Goal: Find specific page/section: Find specific page/section

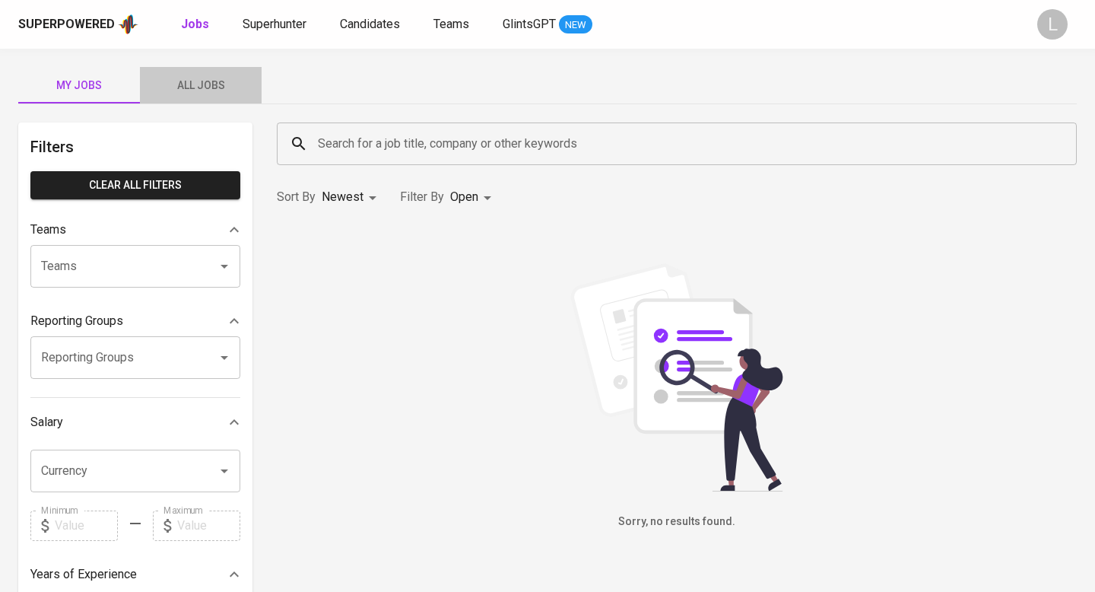
click at [192, 91] on span "All Jobs" at bounding box center [200, 85] width 103 height 19
click at [205, 77] on span "All Jobs" at bounding box center [200, 85] width 103 height 19
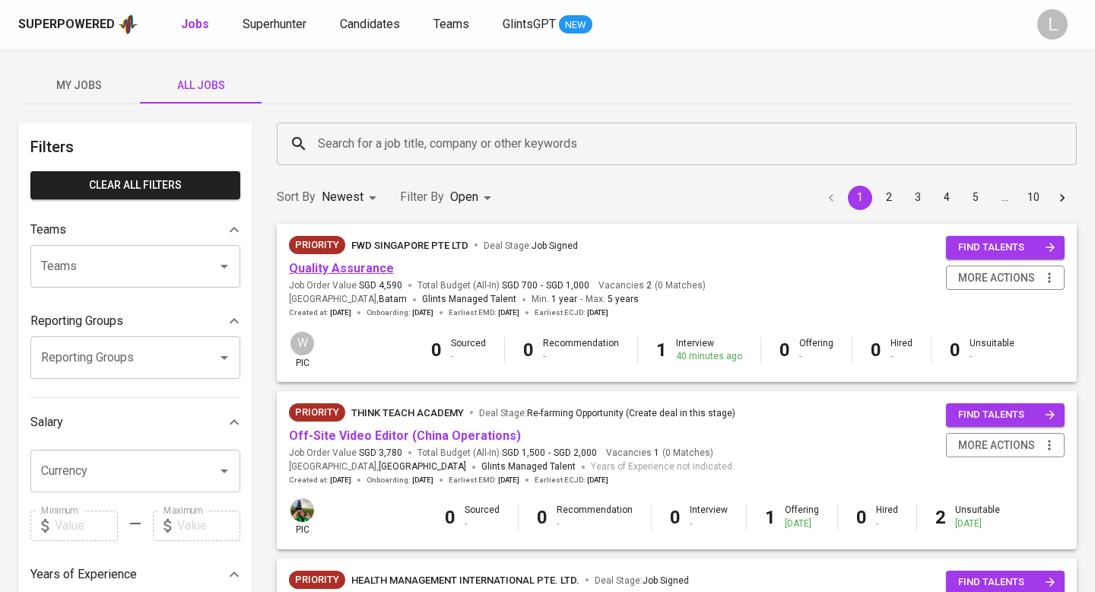
click at [356, 267] on link "Quality Assurance" at bounding box center [341, 268] width 105 height 14
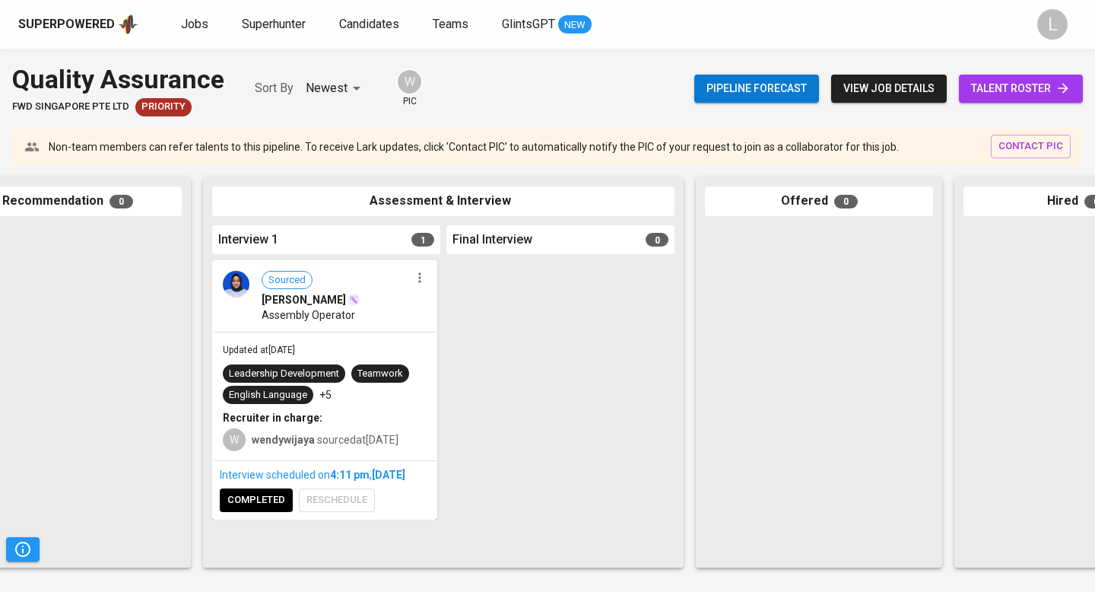
scroll to position [0, 716]
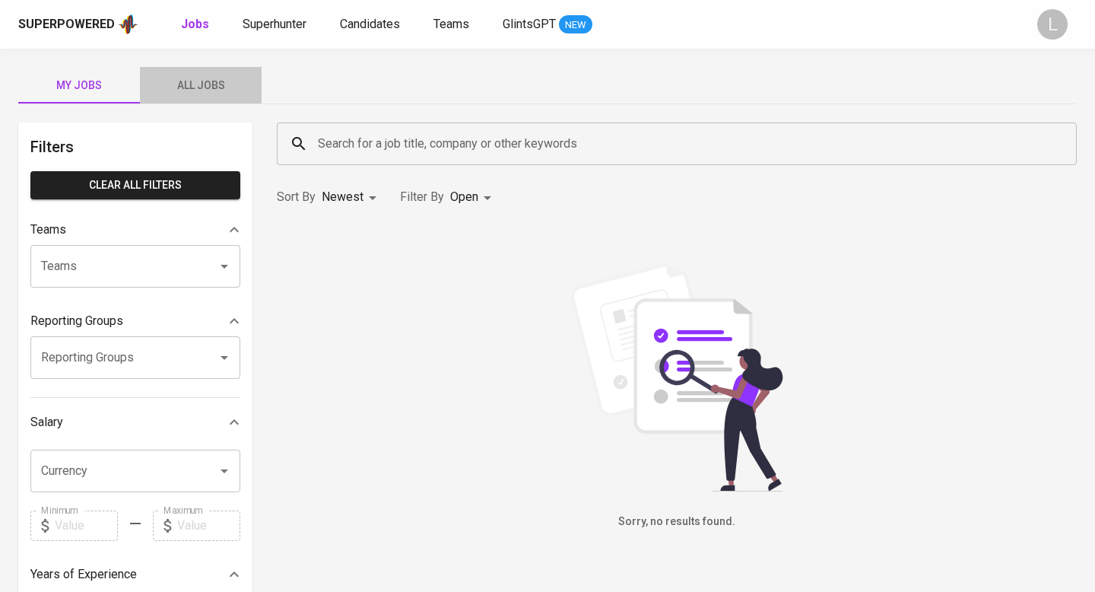
click at [211, 84] on span "All Jobs" at bounding box center [200, 85] width 103 height 19
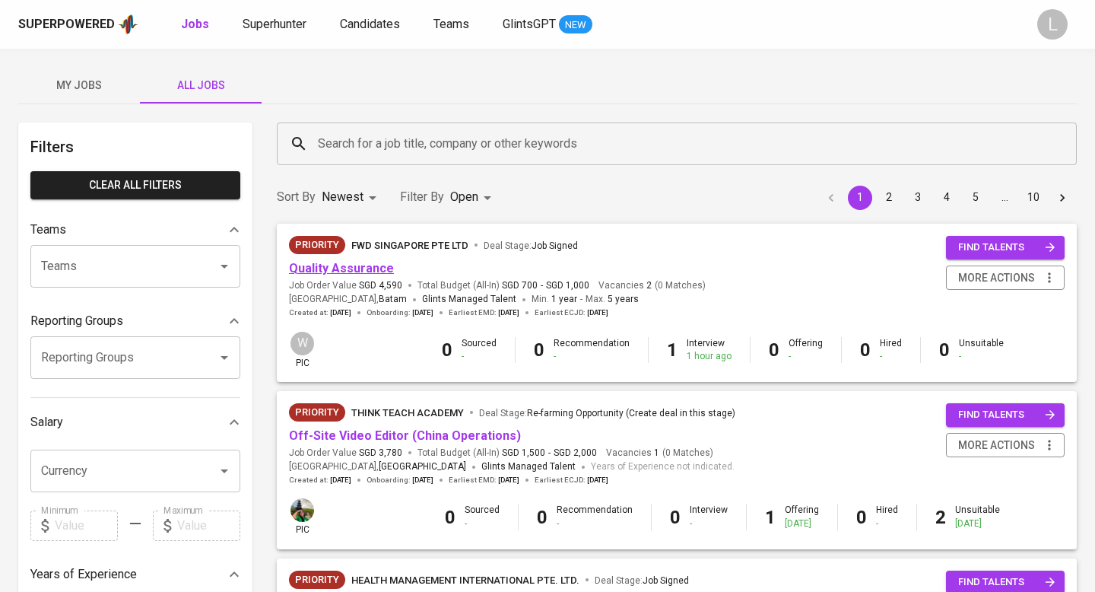
click at [376, 265] on link "Quality Assurance" at bounding box center [341, 268] width 105 height 14
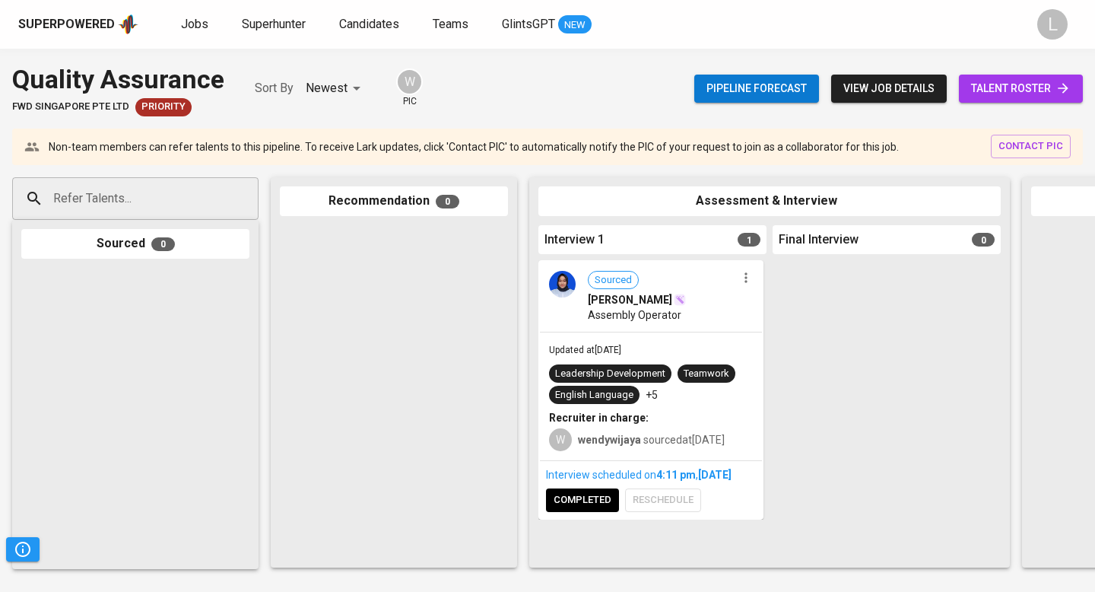
scroll to position [0, 716]
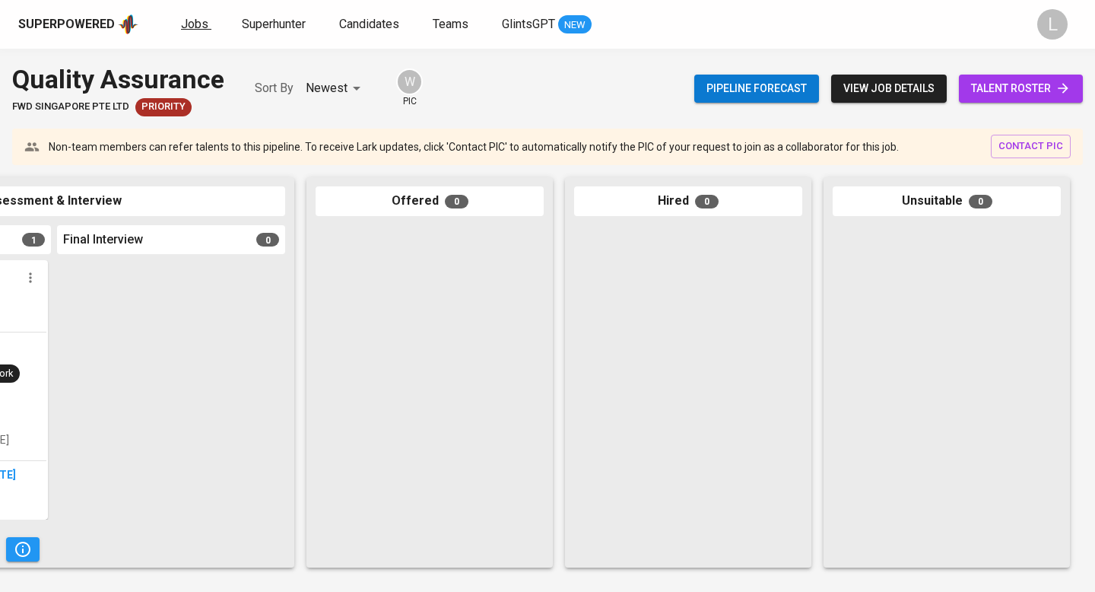
click at [204, 27] on span "Jobs" at bounding box center [194, 24] width 27 height 14
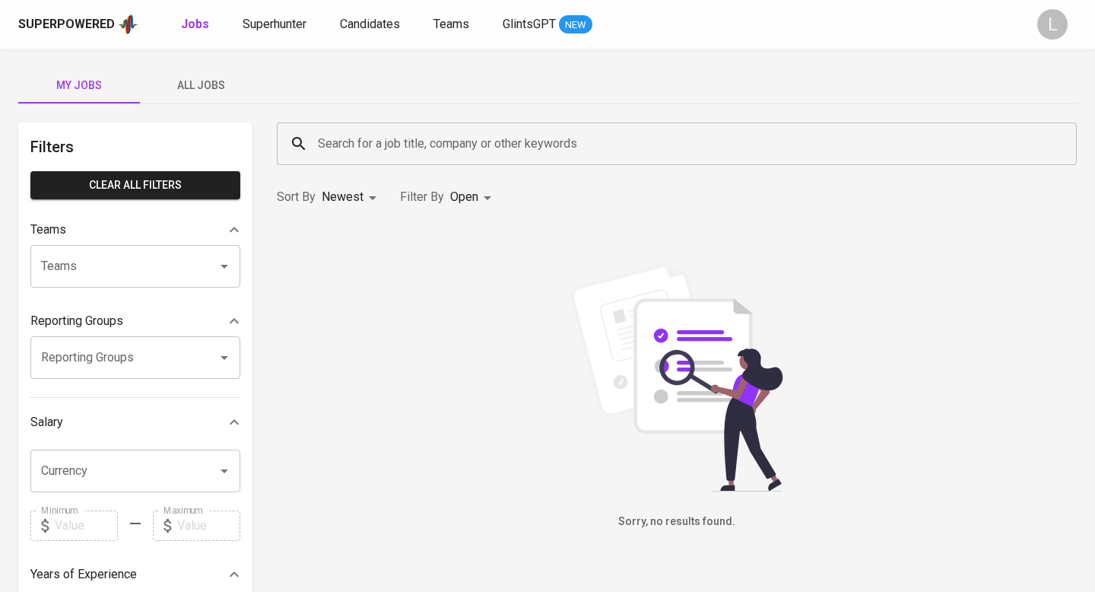
click at [218, 81] on span "All Jobs" at bounding box center [200, 85] width 103 height 19
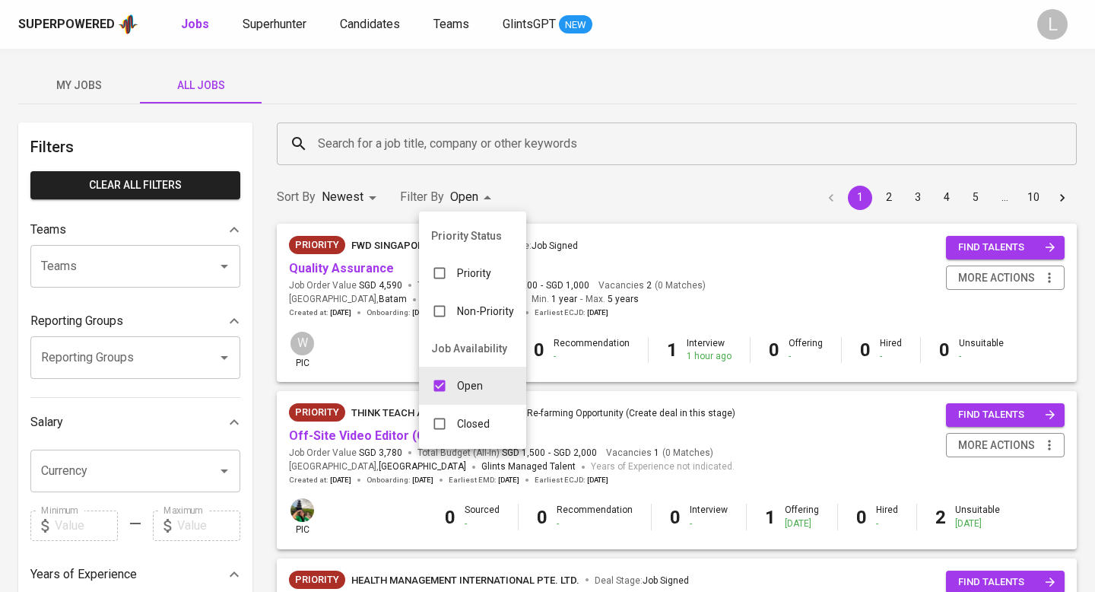
click at [453, 431] on input "checkbox" at bounding box center [439, 423] width 29 height 29
checkbox input "true"
type input "OPEN,CLOSE"
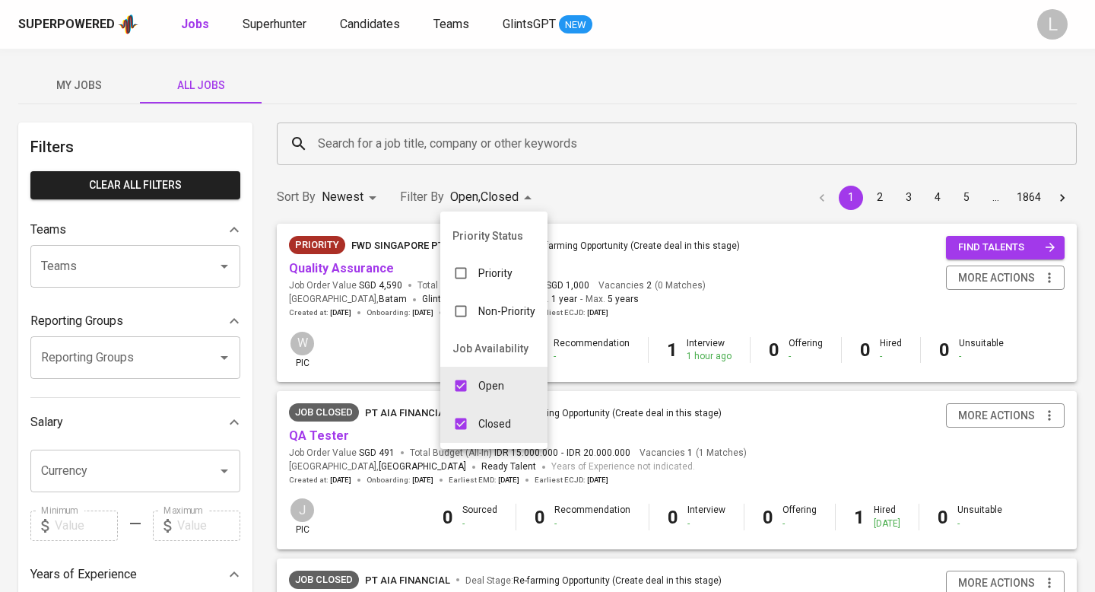
click at [459, 387] on input "checkbox" at bounding box center [460, 385] width 29 height 29
checkbox input "false"
type input "CLOSE"
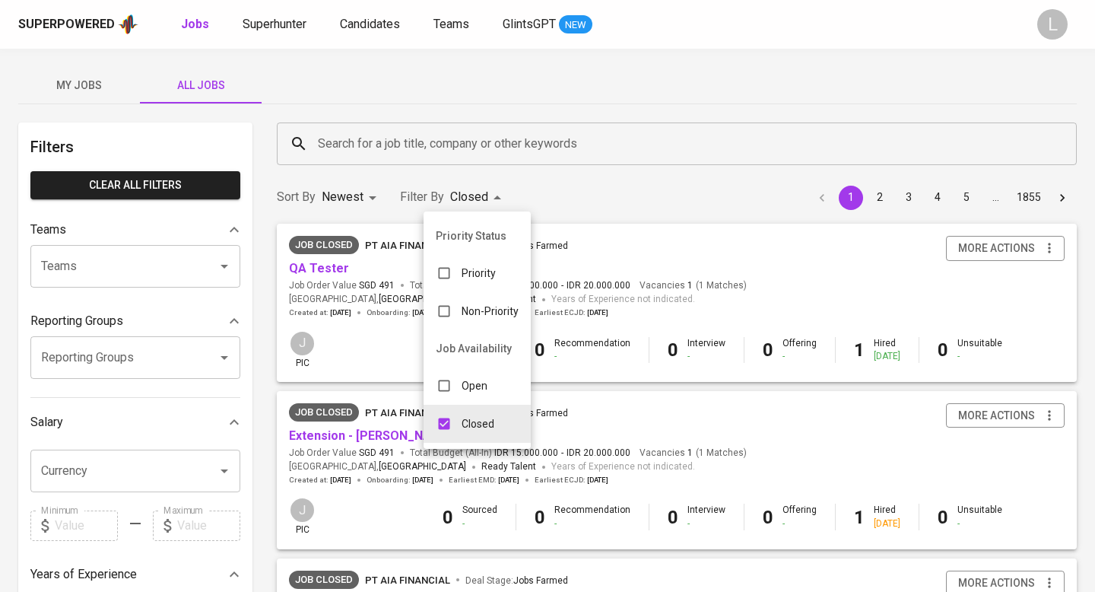
click at [328, 266] on div at bounding box center [547, 296] width 1095 height 592
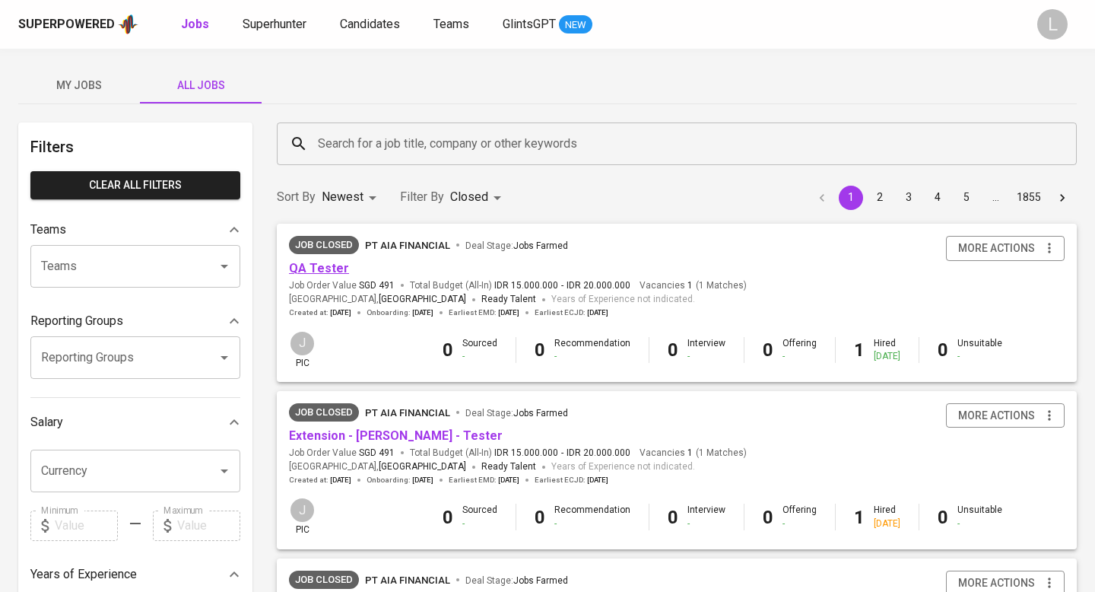
click at [310, 268] on link "QA Tester" at bounding box center [319, 268] width 60 height 14
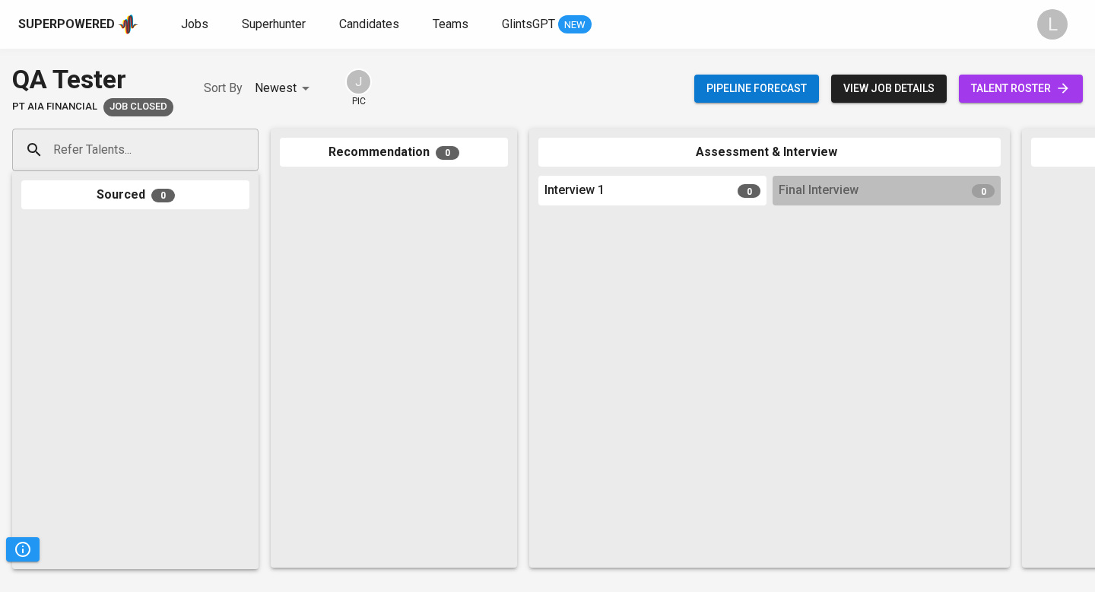
scroll to position [0, 716]
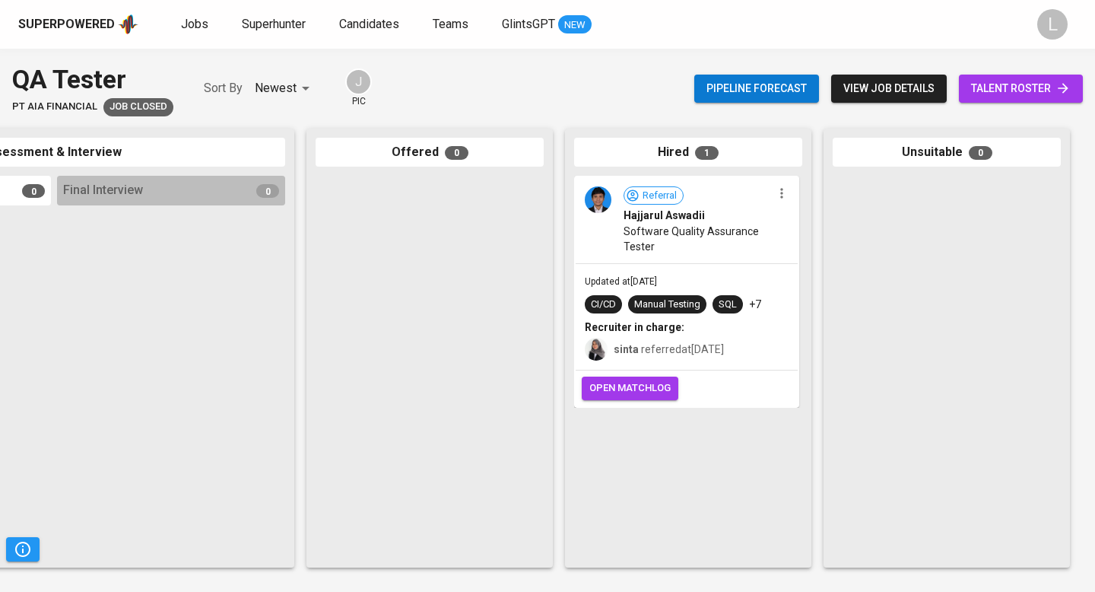
click at [621, 387] on span "open matchlog" at bounding box center [629, 388] width 81 height 17
